Goal: Task Accomplishment & Management: Manage account settings

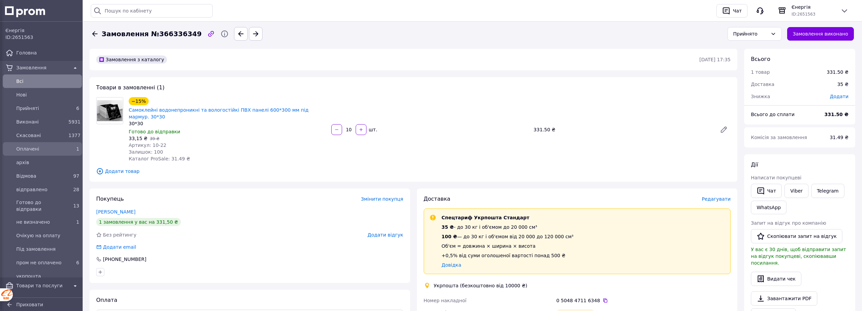
click at [23, 149] on span "Оплачені" at bounding box center [40, 149] width 49 height 7
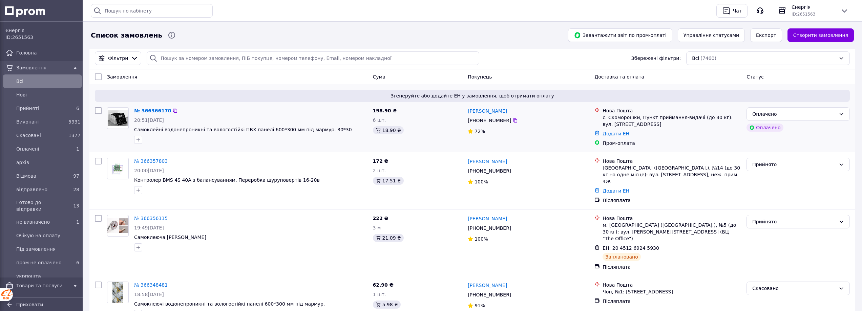
click at [150, 110] on link "№ 366366170" at bounding box center [152, 110] width 37 height 5
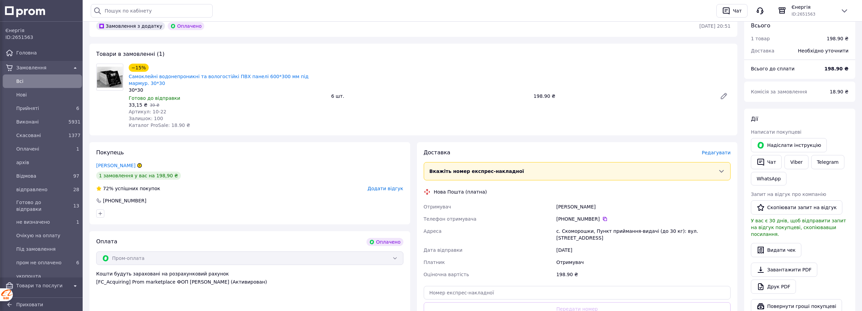
scroll to position [113, 0]
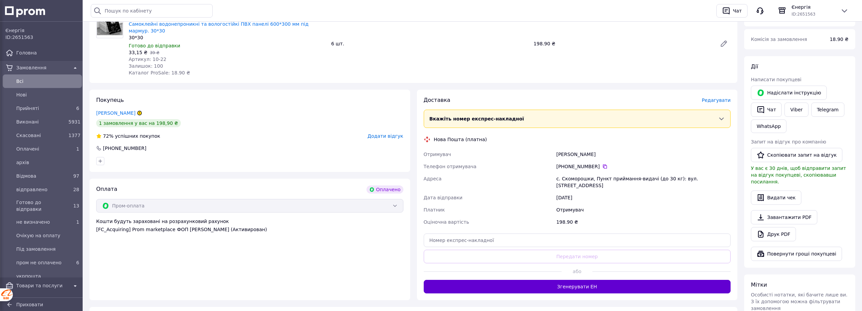
click at [559, 280] on button "Згенерувати ЕН" at bounding box center [577, 287] width 307 height 14
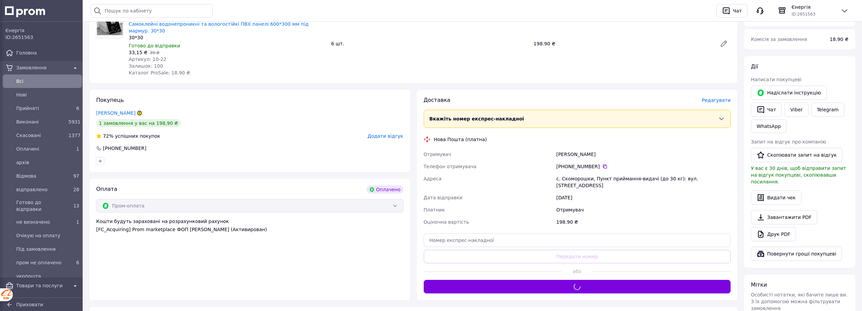
scroll to position [0, 0]
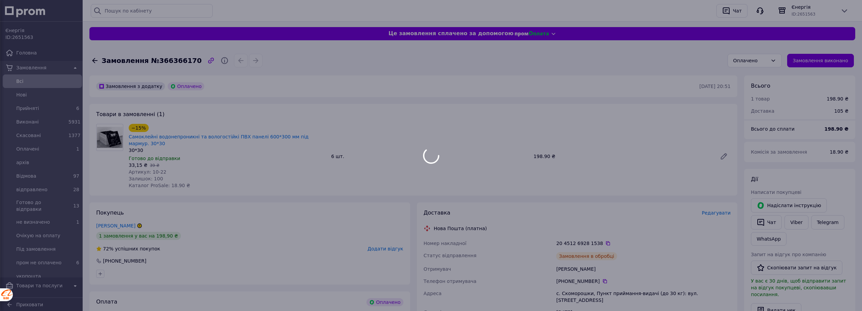
click at [767, 60] on div at bounding box center [431, 155] width 862 height 311
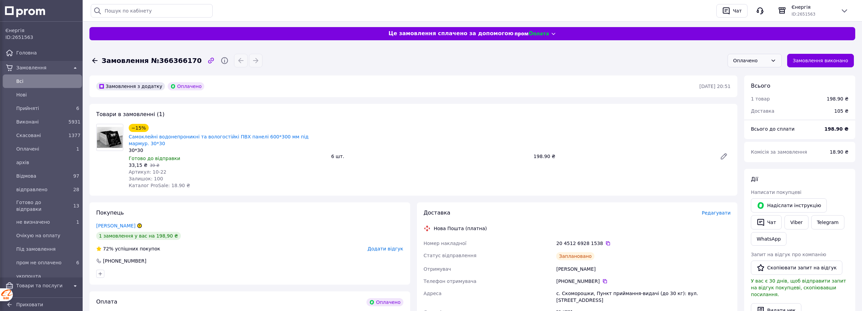
click at [776, 59] on icon at bounding box center [772, 60] width 5 height 5
click at [773, 74] on li "Прийнято" at bounding box center [759, 75] width 53 height 12
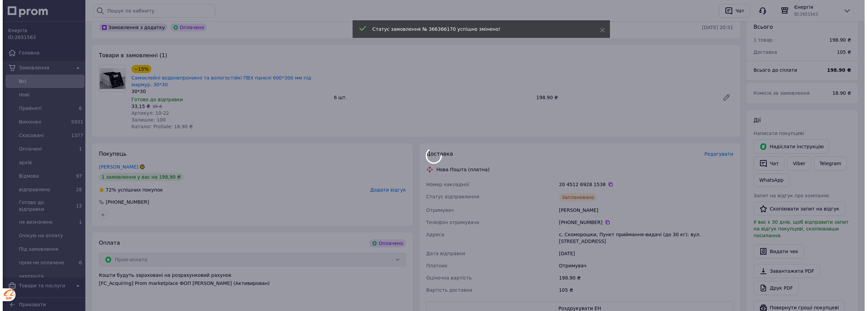
scroll to position [113, 0]
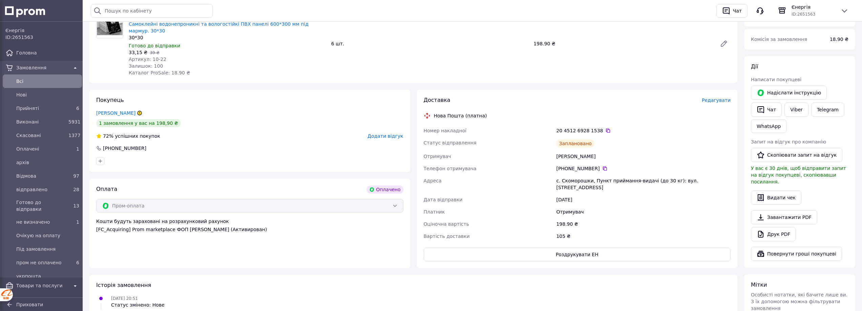
click at [720, 98] on span "Редагувати" at bounding box center [716, 100] width 29 height 5
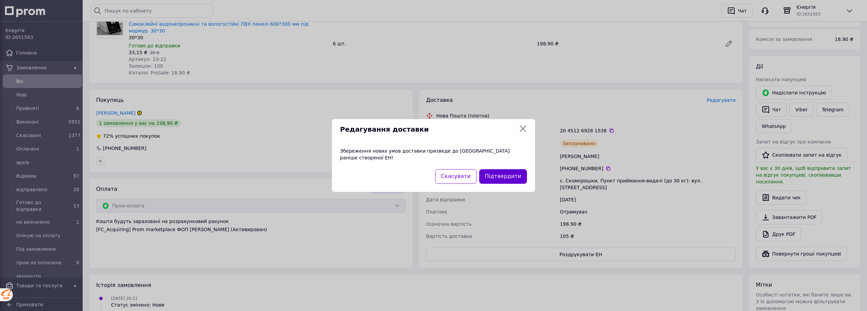
click at [514, 169] on button "Підтвердити" at bounding box center [503, 176] width 48 height 15
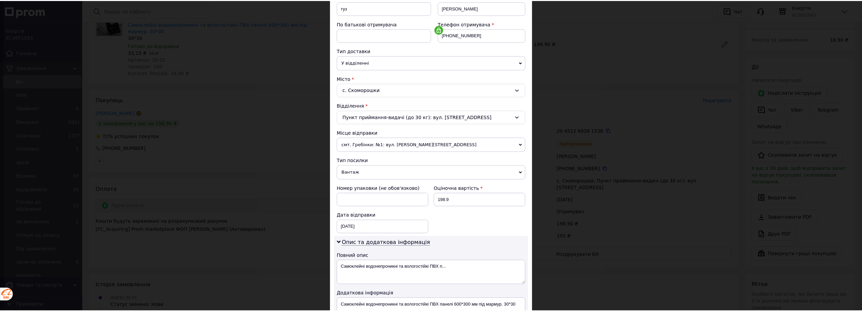
scroll to position [214, 0]
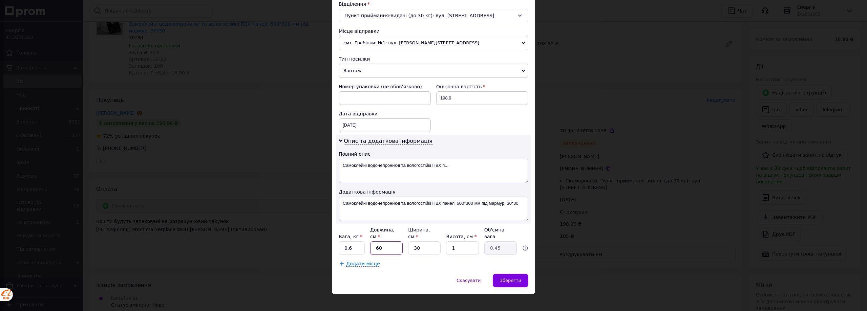
drag, startPoint x: 398, startPoint y: 245, endPoint x: 376, endPoint y: 240, distance: 22.6
click at [376, 241] on input "60" at bounding box center [386, 248] width 33 height 14
type input "3"
type input "0.1"
type input "30"
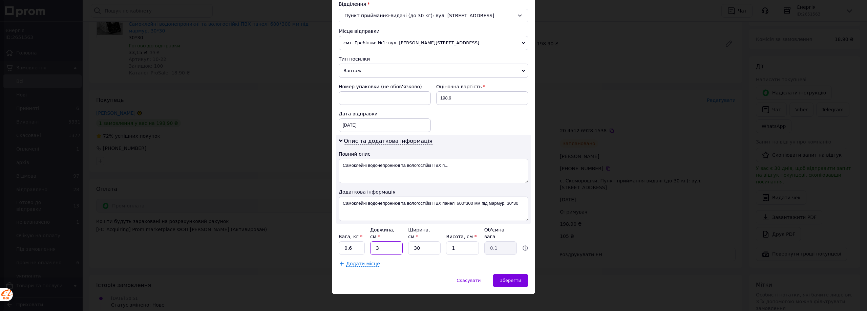
type input "0.23"
type input "30"
drag, startPoint x: 458, startPoint y: 242, endPoint x: 449, endPoint y: 242, distance: 8.8
click at [449, 242] on input "1" at bounding box center [462, 248] width 33 height 14
type input "3"
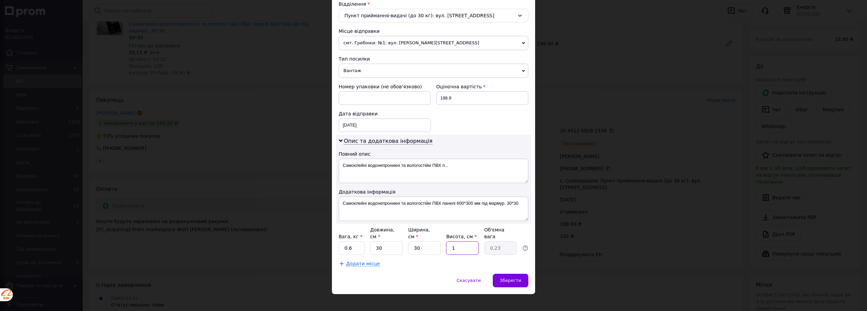
type input "0.68"
type input "3"
click at [515, 278] on span "Зберегти" at bounding box center [510, 280] width 21 height 5
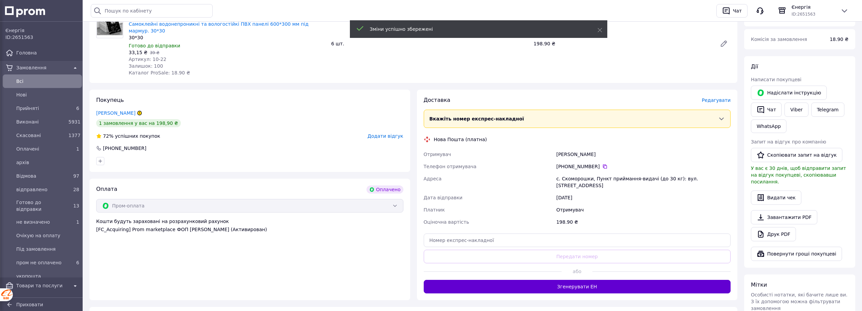
click at [600, 280] on button "Згенерувати ЕН" at bounding box center [577, 287] width 307 height 14
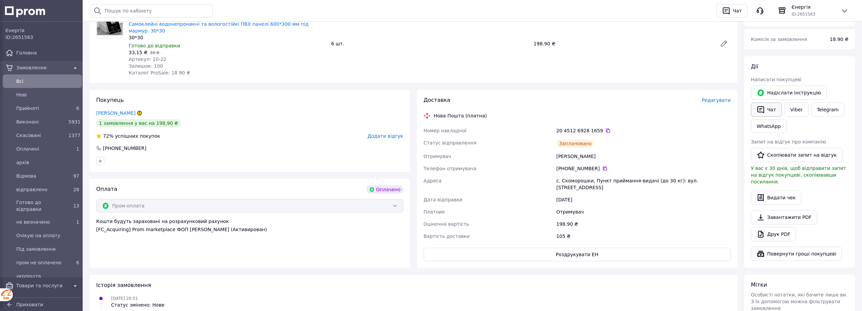
click at [774, 109] on button "Чат" at bounding box center [766, 110] width 31 height 14
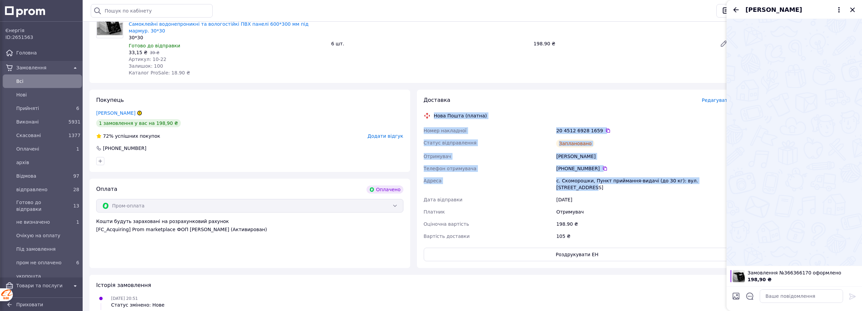
drag, startPoint x: 434, startPoint y: 109, endPoint x: 717, endPoint y: 176, distance: 290.8
click at [717, 176] on div "Доставка Редагувати Нова Пошта (платна) Номер накладної 20 4512 6928 1659   Ста…" at bounding box center [577, 179] width 307 height 165
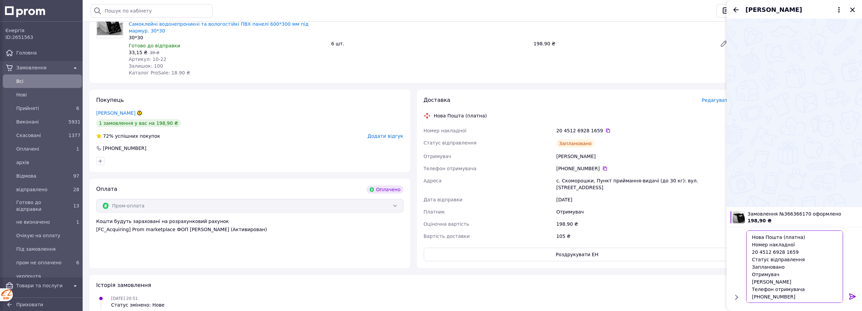
type textarea "Нова Пошта (платна) Номер накладної 20 4512 6928 1659 Статус відправлення Запла…"
click at [851, 295] on icon at bounding box center [852, 297] width 8 height 8
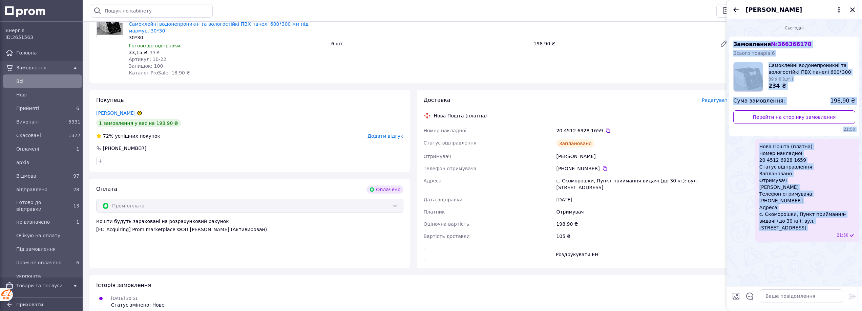
drag, startPoint x: 828, startPoint y: 225, endPoint x: 733, endPoint y: 42, distance: 205.7
click at [733, 42] on ul "Замовлення № 366366170 Всього товарів: 6 Самоклейні водонепроникні та вологості…" at bounding box center [794, 140] width 130 height 206
copy ul "Замовлення № 366366170 Всього товарів: 6 Самоклейні водонепроникні та вологості…"
click at [851, 9] on icon "Закрити" at bounding box center [852, 9] width 4 height 4
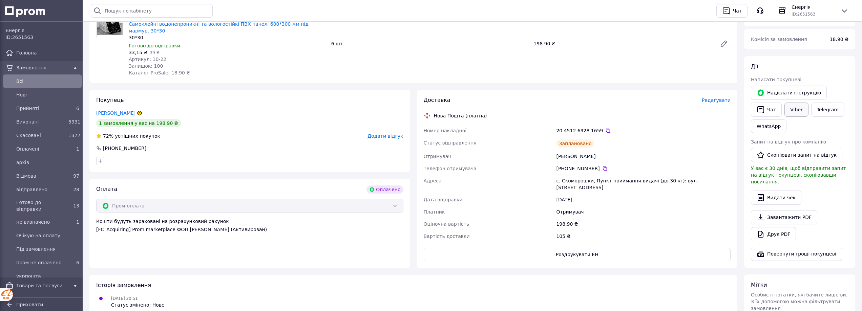
click at [795, 110] on link "Viber" at bounding box center [796, 110] width 24 height 14
